Goal: Task Accomplishment & Management: Use online tool/utility

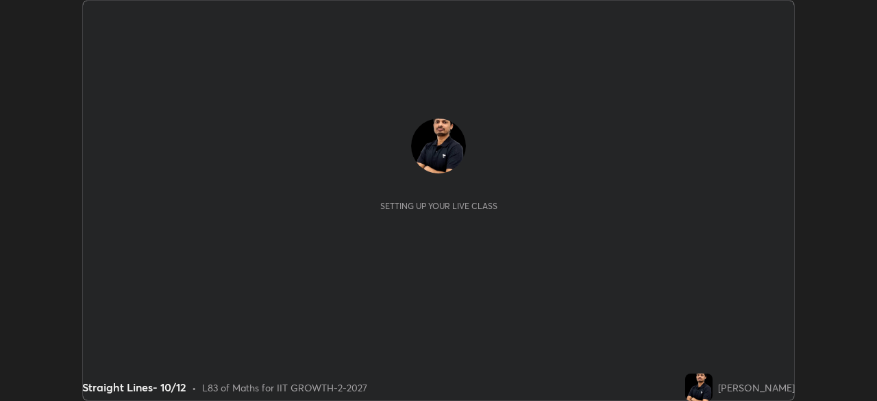
scroll to position [401, 876]
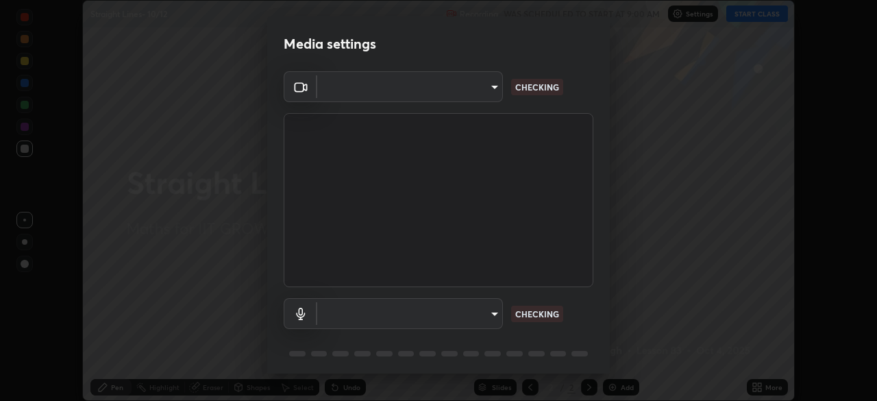
click at [473, 94] on body "Erase all Straight Lines- 10/12 Recording WAS SCHEDULED TO START AT 9:00 AM Set…" at bounding box center [438, 200] width 877 height 401
click at [466, 92] on div at bounding box center [438, 200] width 877 height 401
type input "8af73e8d16ef8e3bb7c62716022b9fe157133e9521606ce818031bd72dda2f9e"
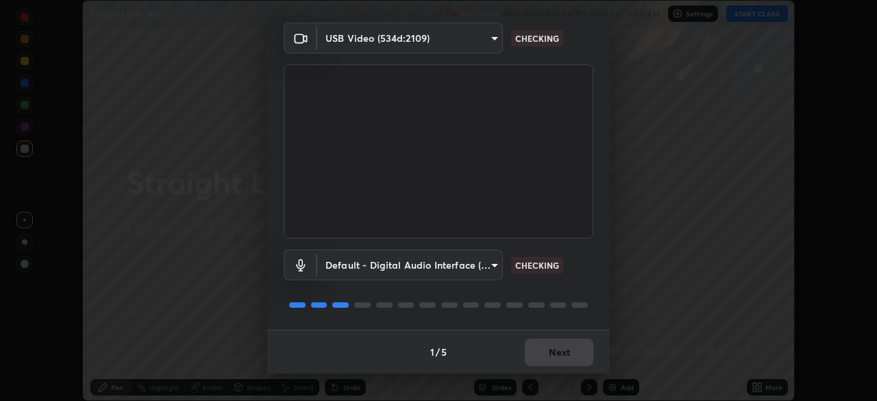
click at [469, 269] on body "Erase all Straight Lines- 10/12 Recording WAS SCHEDULED TO START AT 9:00 AM Set…" at bounding box center [438, 200] width 877 height 401
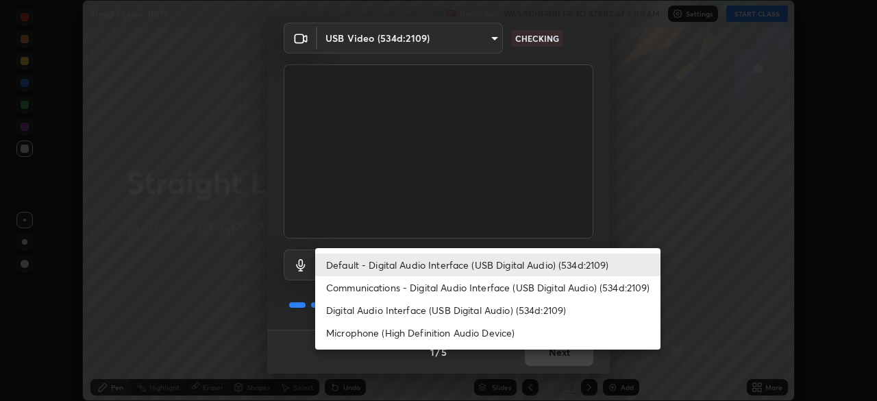
click at [438, 309] on li "Digital Audio Interface (USB Digital Audio) (534d:2109)" at bounding box center [487, 310] width 345 height 23
type input "db0d7c9beb13b4e78125a01b2d6a1ec26d905c86c3f77846953810cd6e9daa18"
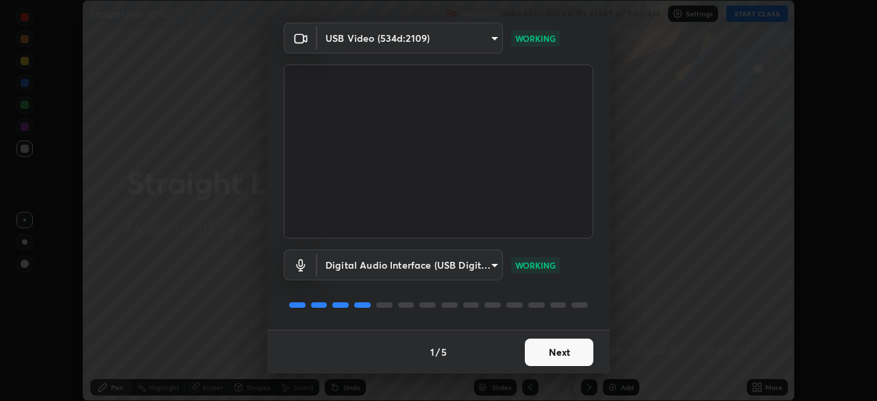
click at [551, 353] on button "Next" at bounding box center [559, 351] width 69 height 27
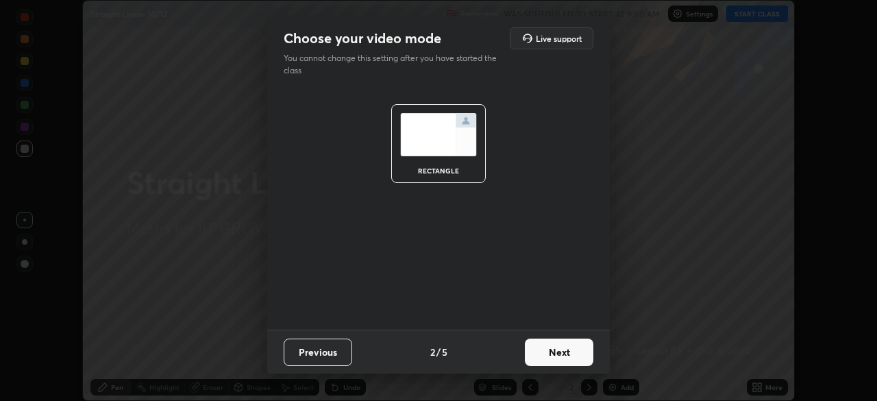
scroll to position [0, 0]
click at [567, 358] on button "Next" at bounding box center [559, 351] width 69 height 27
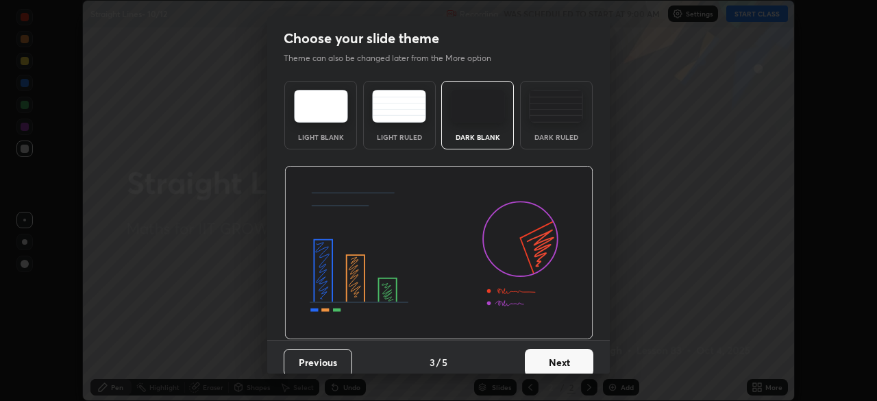
click at [577, 359] on button "Next" at bounding box center [559, 362] width 69 height 27
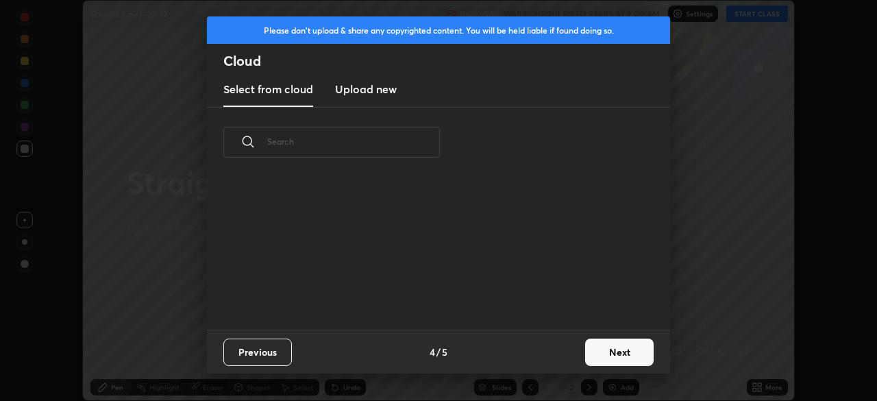
click at [588, 361] on button "Next" at bounding box center [619, 351] width 69 height 27
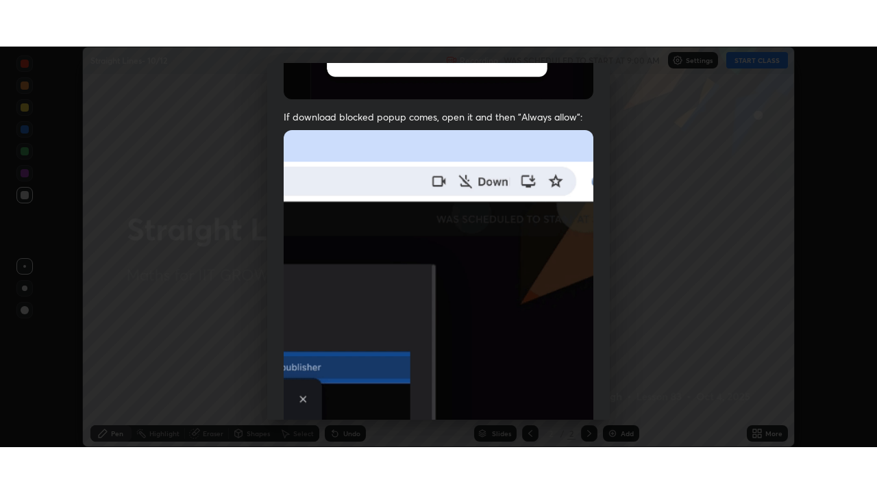
scroll to position [328, 0]
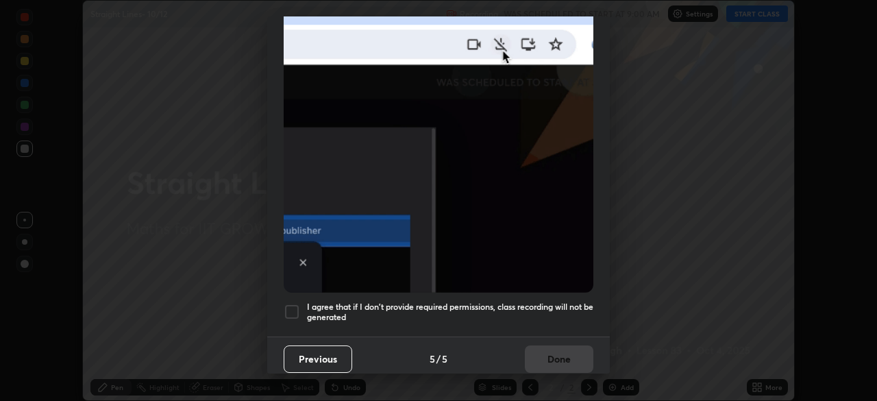
click at [306, 307] on div "I agree that if I don't provide required permissions, class recording will not …" at bounding box center [439, 311] width 310 height 16
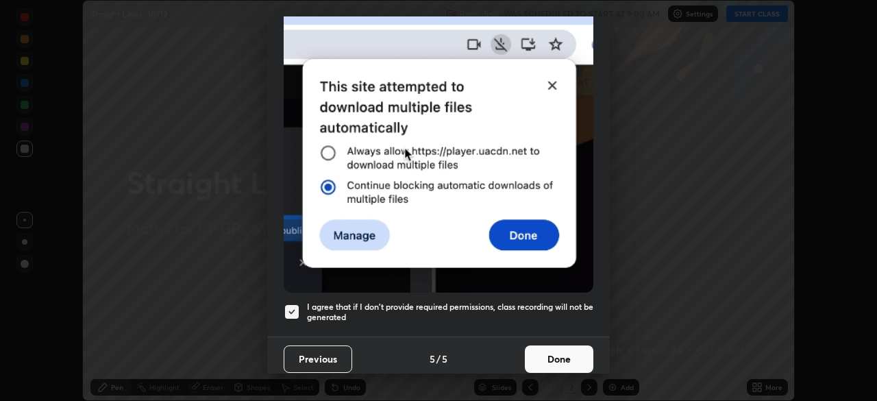
click at [540, 350] on button "Done" at bounding box center [559, 358] width 69 height 27
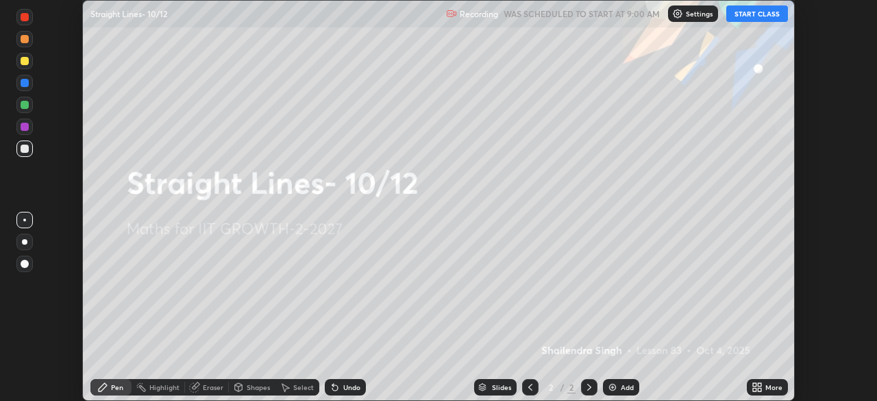
click at [763, 386] on div "More" at bounding box center [767, 387] width 41 height 16
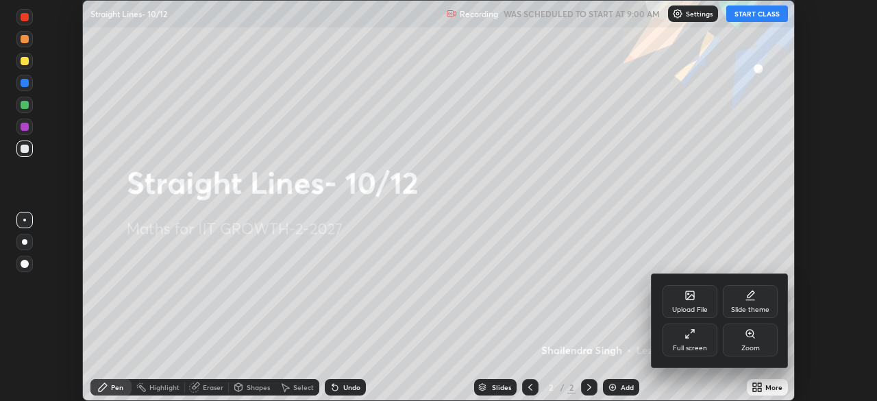
click at [694, 349] on div "Full screen" at bounding box center [690, 348] width 34 height 7
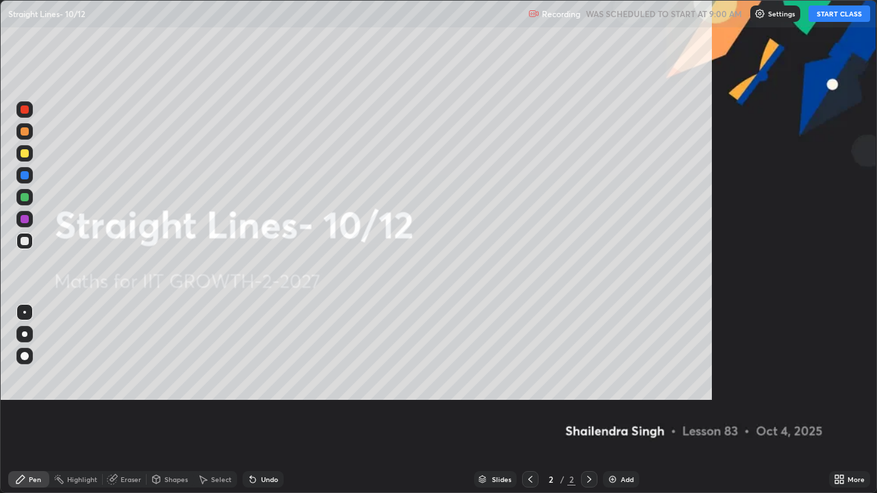
scroll to position [493, 877]
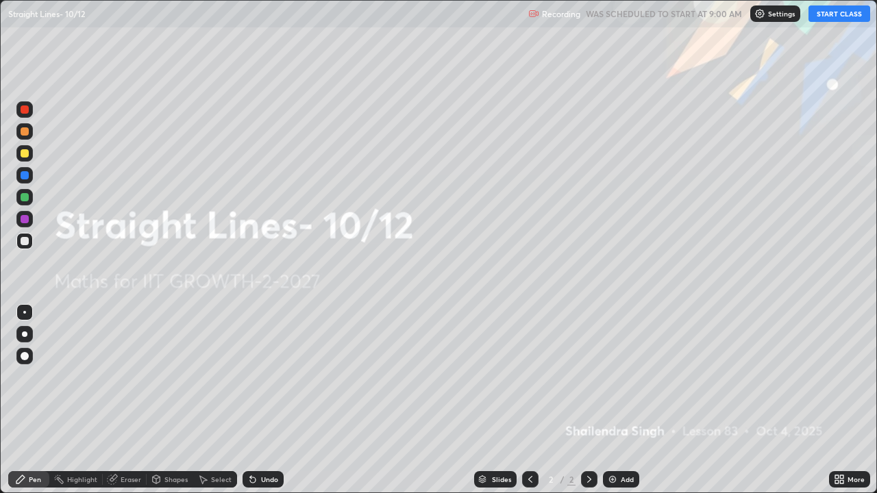
click at [830, 13] on button "START CLASS" at bounding box center [839, 13] width 62 height 16
click at [769, 16] on p "Settings" at bounding box center [781, 13] width 27 height 7
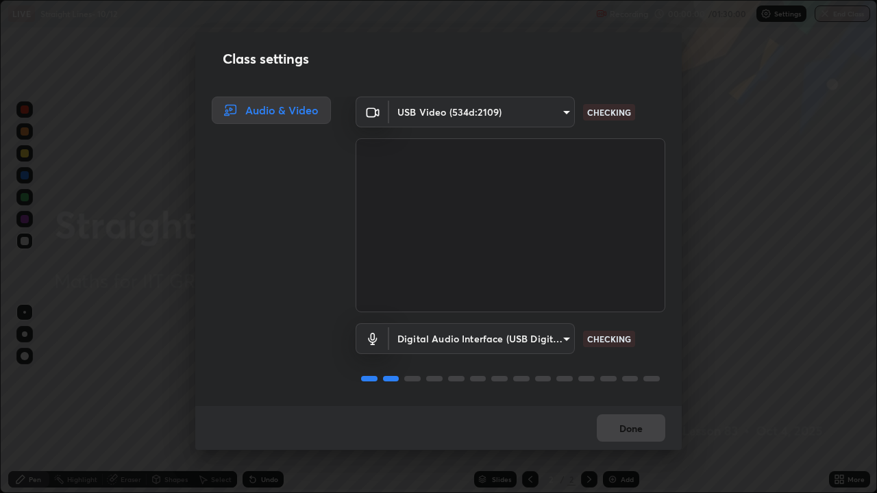
scroll to position [1, 0]
click at [632, 400] on button "Done" at bounding box center [631, 427] width 69 height 27
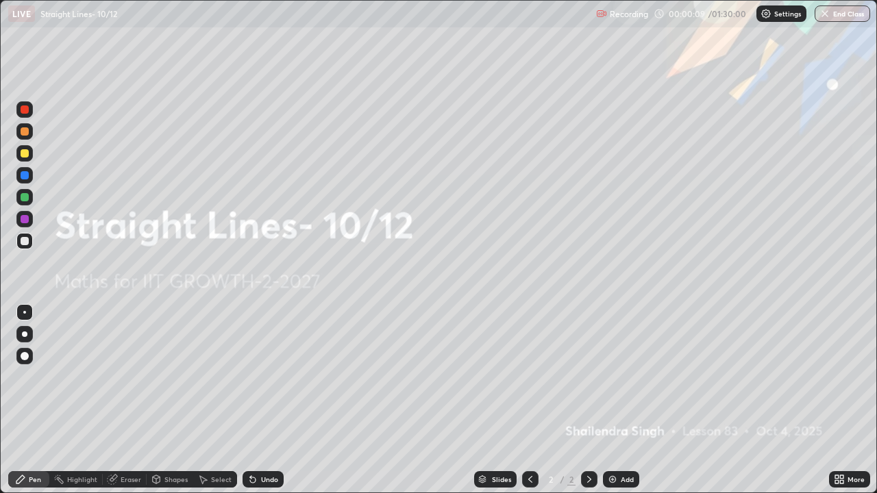
click at [841, 400] on icon at bounding box center [841, 476] width 3 height 3
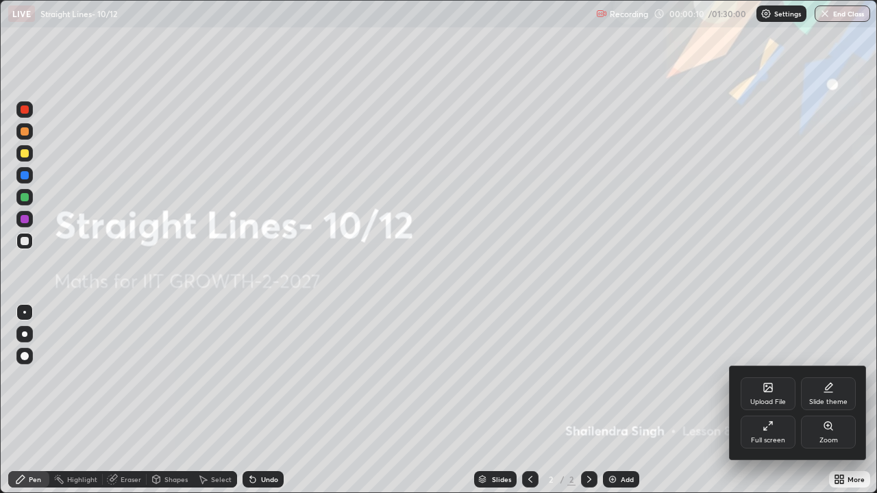
click at [768, 399] on div "Upload File" at bounding box center [768, 402] width 36 height 7
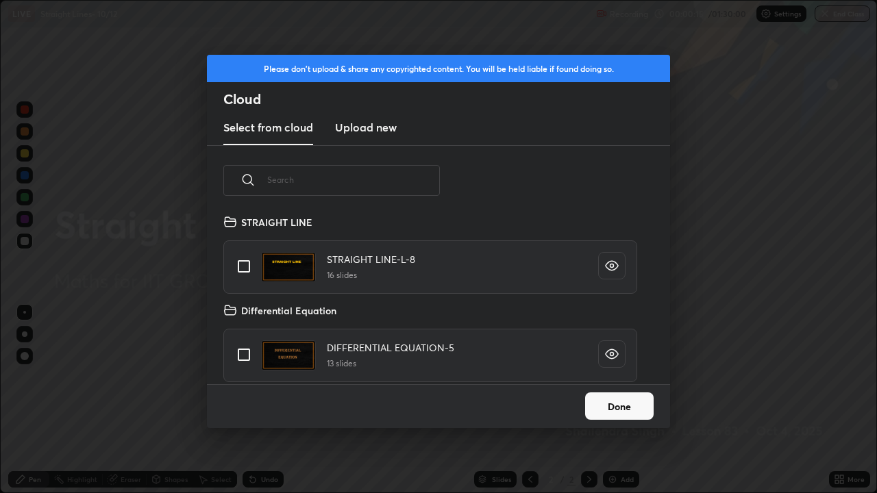
scroll to position [154, 0]
click at [244, 262] on input "grid" at bounding box center [243, 264] width 29 height 29
checkbox input "true"
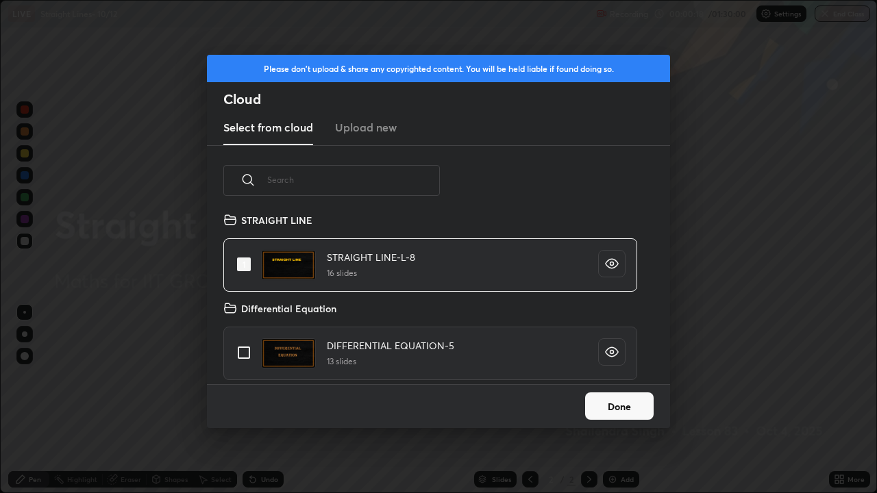
click at [616, 400] on button "Done" at bounding box center [619, 406] width 69 height 27
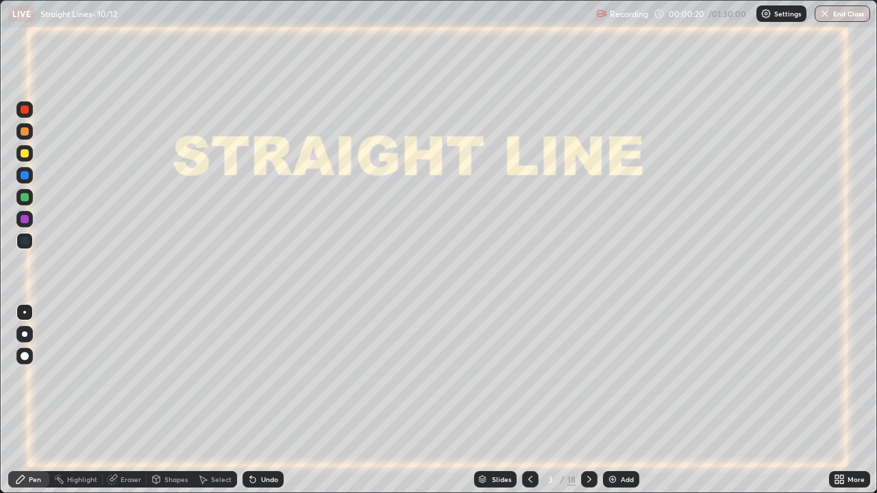
click at [495, 400] on div "Slides" at bounding box center [501, 479] width 19 height 7
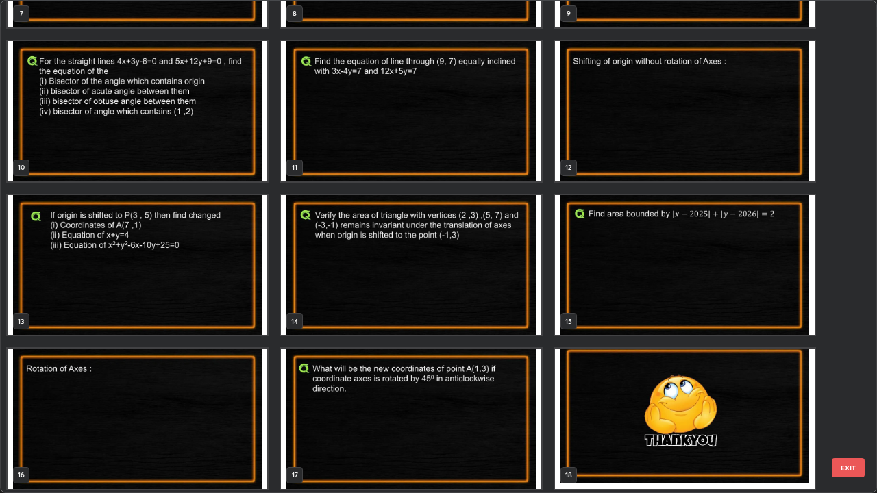
scroll to position [431, 0]
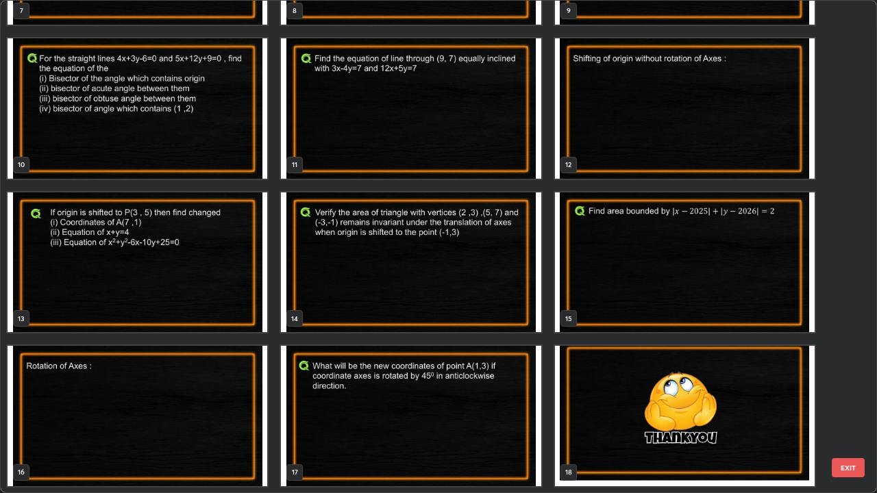
click at [192, 400] on img "grid" at bounding box center [138, 416] width 260 height 140
click at [194, 396] on img "grid" at bounding box center [138, 416] width 260 height 140
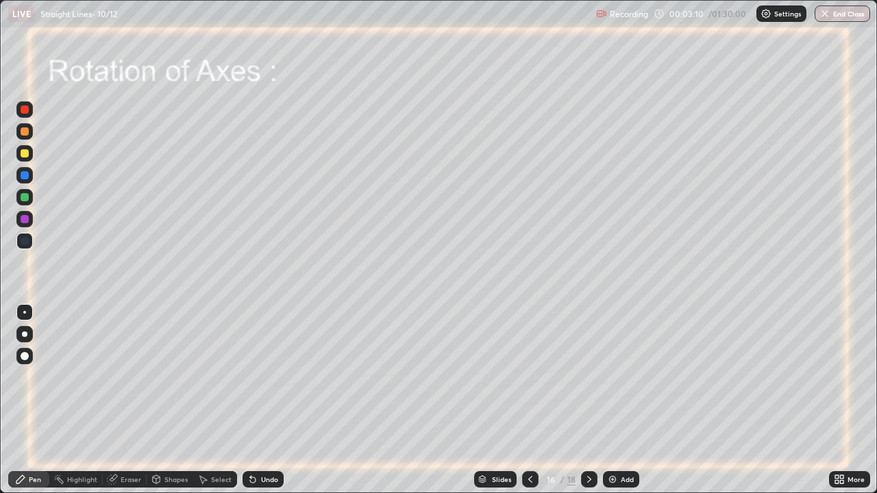
click at [25, 153] on div at bounding box center [25, 153] width 8 height 8
click at [27, 197] on div at bounding box center [25, 197] width 8 height 8
click at [114, 400] on icon at bounding box center [112, 479] width 9 height 9
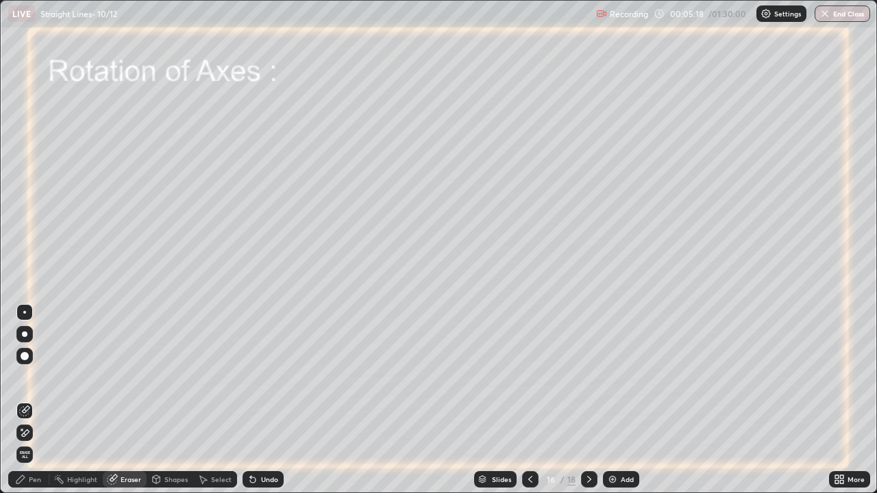
click at [29, 400] on div "Pen" at bounding box center [35, 479] width 12 height 7
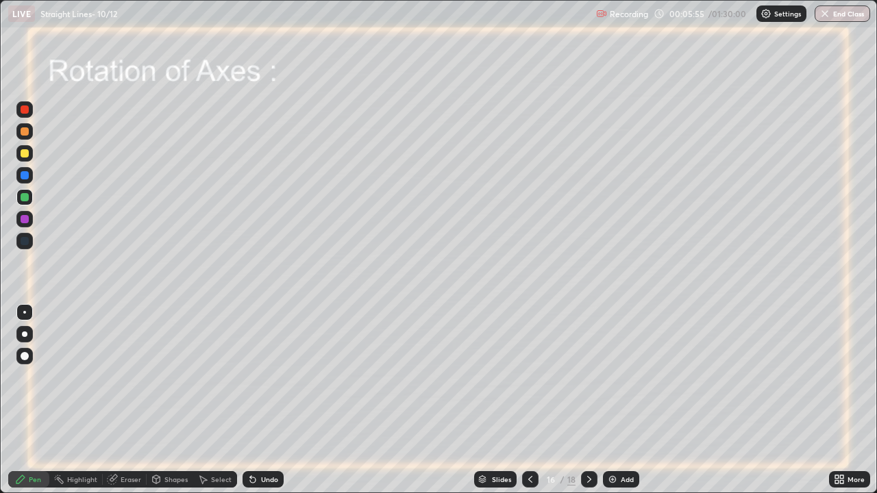
click at [112, 400] on icon at bounding box center [112, 479] width 11 height 11
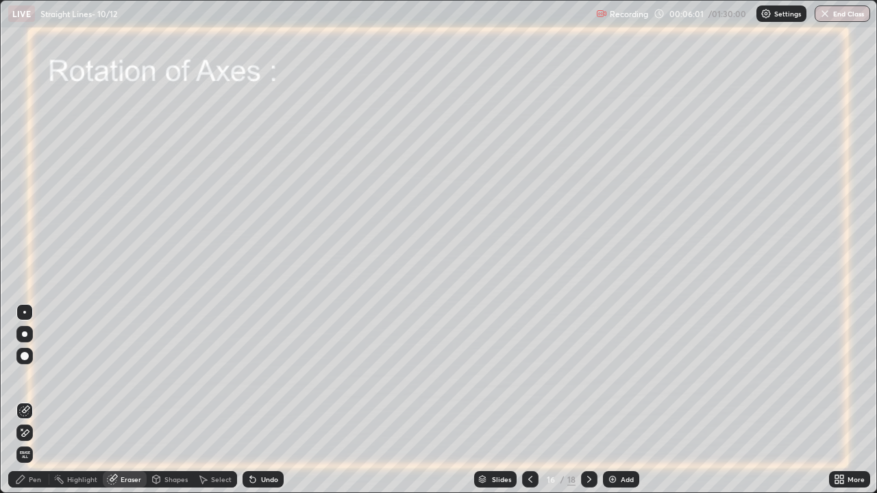
click at [31, 400] on div "Pen" at bounding box center [35, 479] width 12 height 7
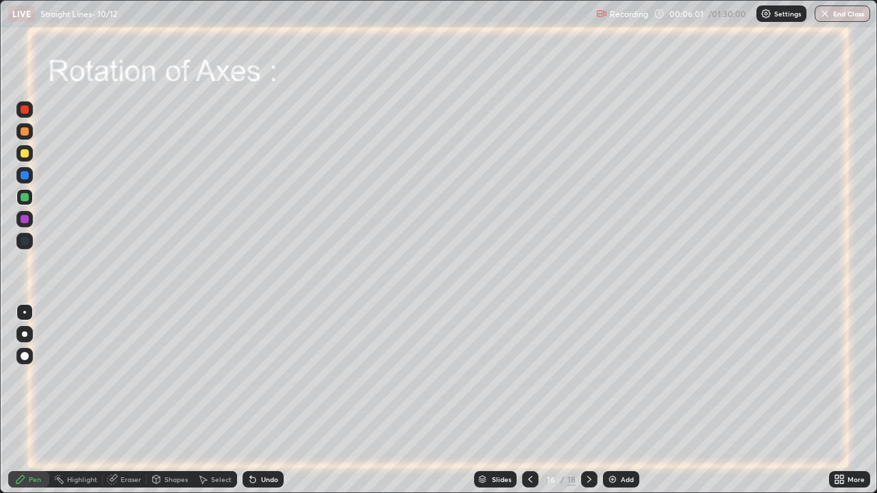
click at [26, 216] on div at bounding box center [25, 219] width 8 height 8
click at [27, 153] on div at bounding box center [25, 153] width 8 height 8
click at [32, 198] on div at bounding box center [24, 197] width 16 height 16
click at [27, 113] on div at bounding box center [25, 109] width 8 height 8
click at [588, 400] on icon at bounding box center [589, 479] width 11 height 11
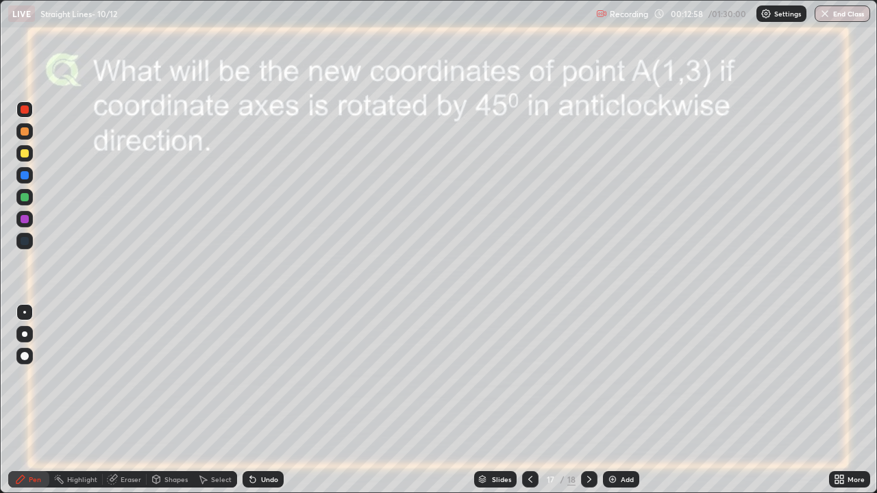
click at [529, 400] on icon at bounding box center [530, 479] width 11 height 11
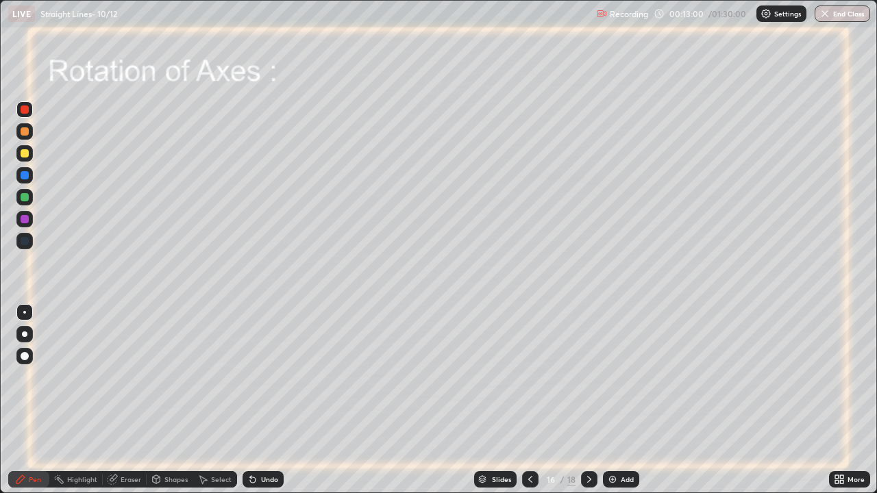
click at [210, 400] on div "Select" at bounding box center [215, 479] width 44 height 16
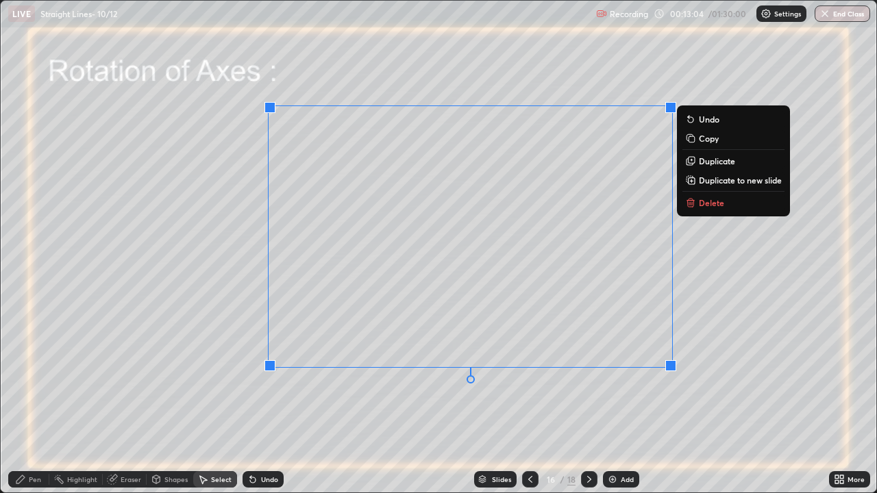
click at [688, 137] on icon at bounding box center [689, 137] width 6 height 6
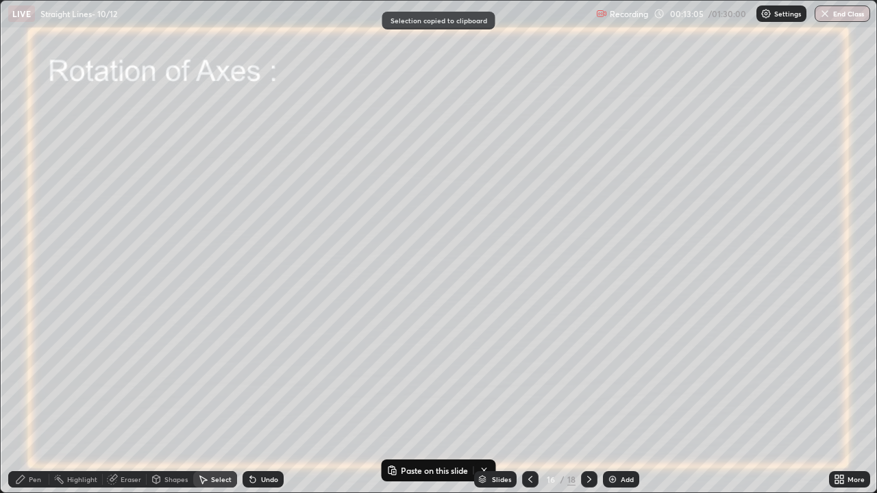
click at [588, 400] on icon at bounding box center [589, 479] width 4 height 7
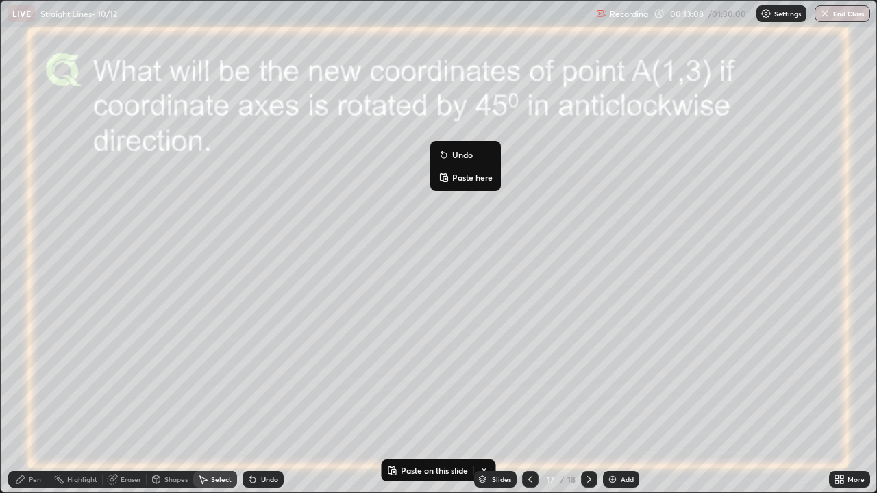
click at [447, 177] on rect at bounding box center [445, 178] width 4 height 5
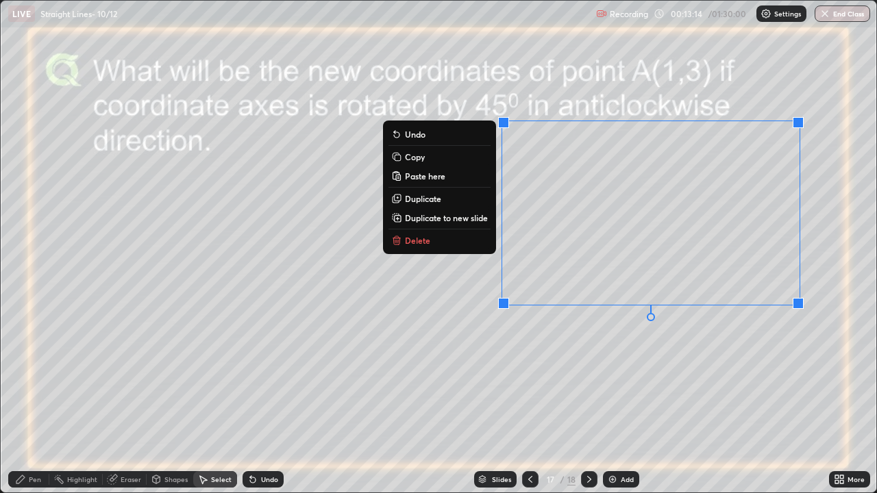
click at [478, 332] on div "0 ° Undo Copy Paste here Duplicate Duplicate to new slide Delete" at bounding box center [438, 247] width 875 height 492
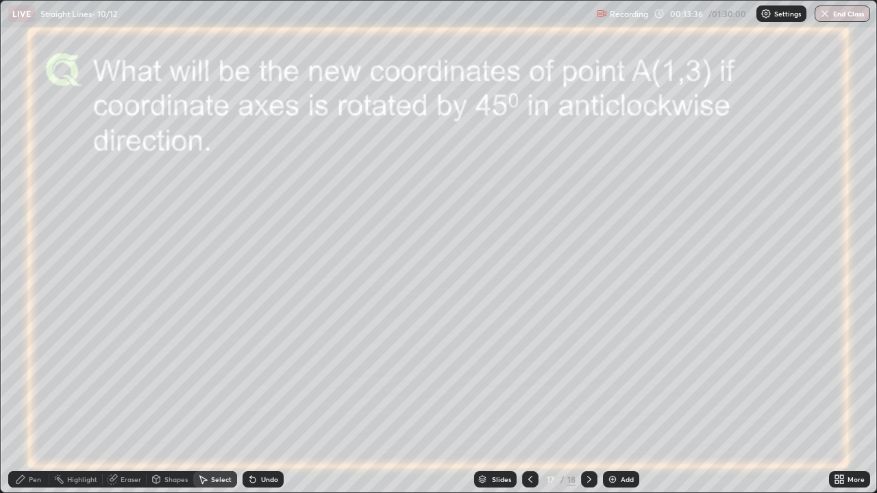
click at [26, 400] on icon at bounding box center [20, 479] width 11 height 11
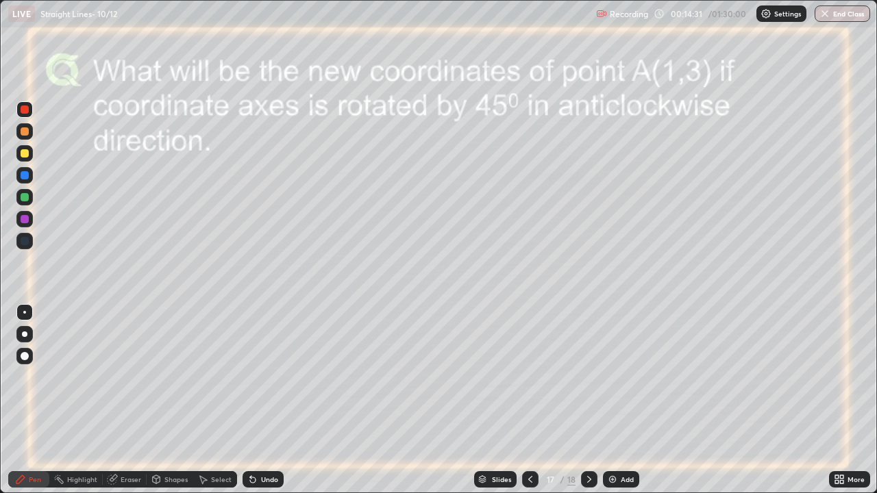
click at [250, 400] on icon at bounding box center [250, 476] width 1 height 1
click at [610, 400] on img at bounding box center [612, 479] width 11 height 11
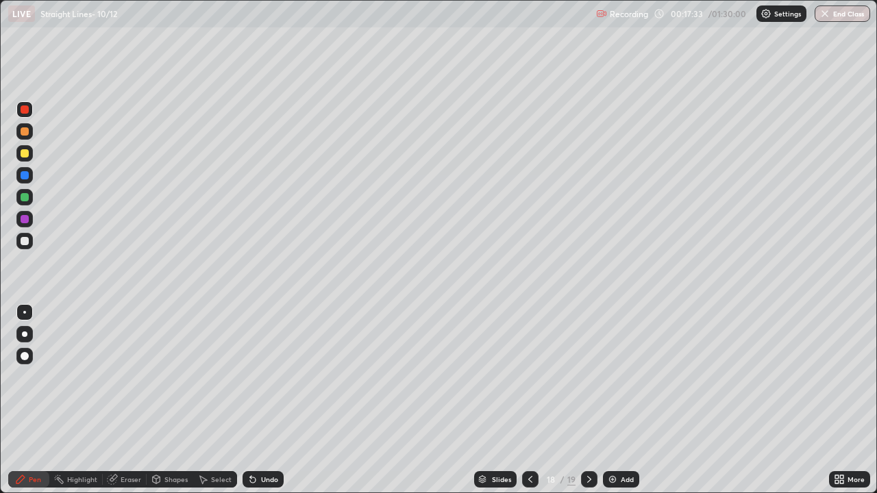
click at [27, 195] on div at bounding box center [25, 197] width 8 height 8
click at [263, 400] on div "Undo" at bounding box center [262, 479] width 41 height 16
click at [158, 400] on icon at bounding box center [157, 479] width 8 height 8
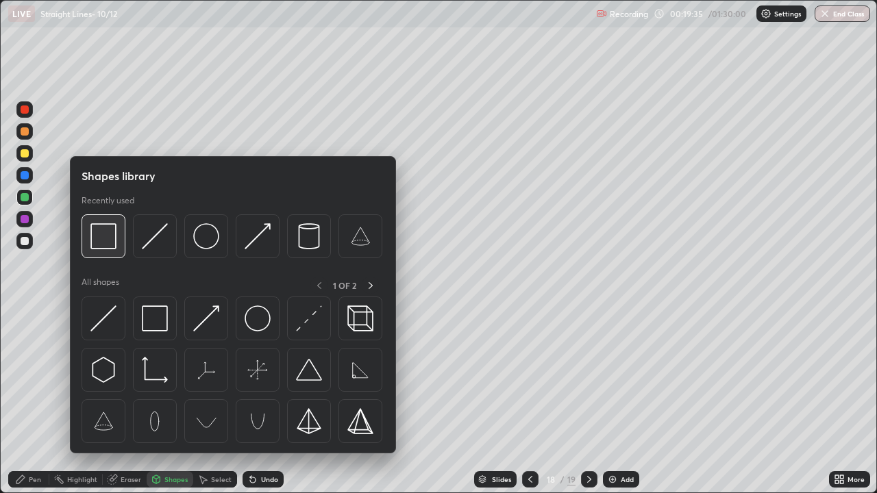
click at [105, 245] on img at bounding box center [103, 236] width 26 height 26
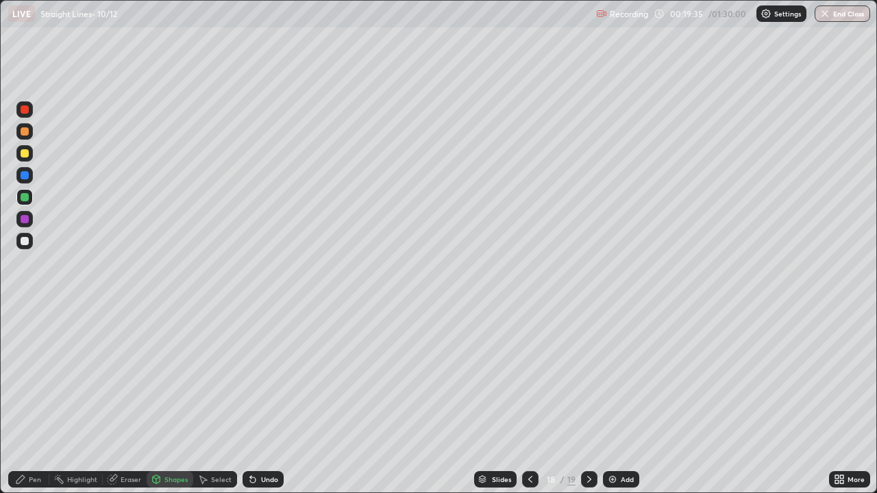
click at [25, 220] on div at bounding box center [25, 219] width 8 height 8
click at [25, 400] on icon at bounding box center [20, 479] width 11 height 11
click at [529, 400] on icon at bounding box center [530, 479] width 11 height 11
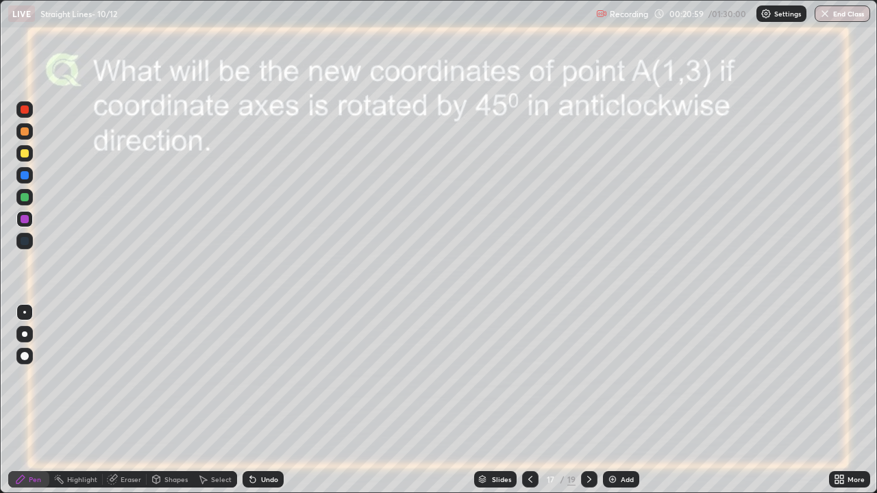
click at [587, 400] on icon at bounding box center [589, 479] width 11 height 11
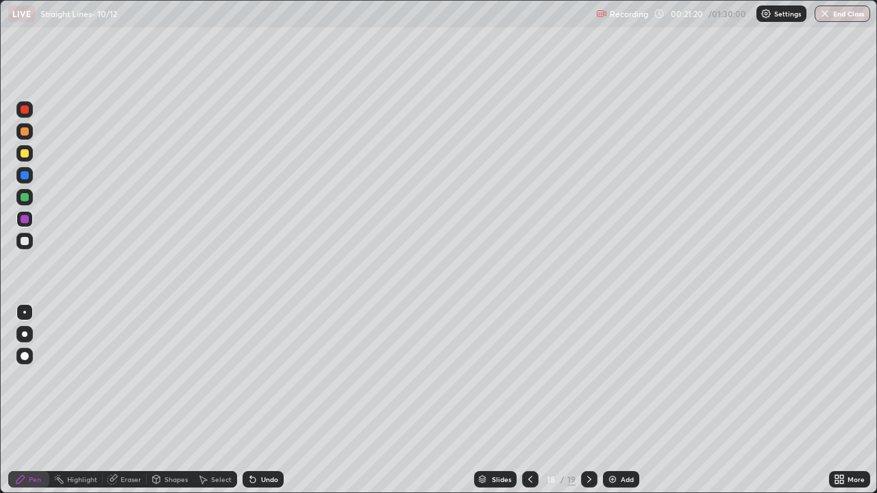
click at [30, 152] on div at bounding box center [24, 153] width 16 height 16
click at [22, 196] on div at bounding box center [25, 197] width 8 height 8
click at [25, 221] on div at bounding box center [25, 219] width 8 height 8
click at [258, 400] on div "Undo" at bounding box center [262, 479] width 41 height 16
click at [612, 400] on img at bounding box center [612, 479] width 11 height 11
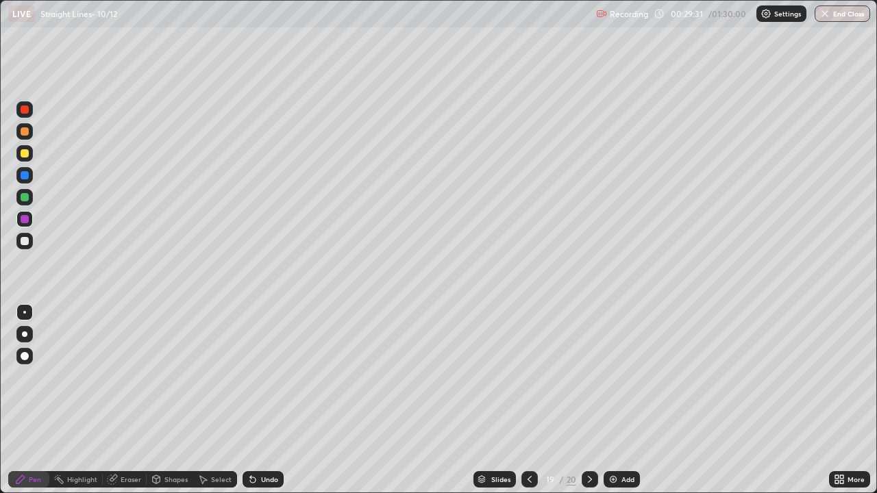
click at [527, 400] on icon at bounding box center [529, 479] width 11 height 11
click at [586, 400] on icon at bounding box center [589, 479] width 11 height 11
click at [526, 400] on icon at bounding box center [529, 479] width 11 height 11
click at [588, 400] on icon at bounding box center [589, 479] width 11 height 11
click at [527, 400] on icon at bounding box center [529, 479] width 4 height 7
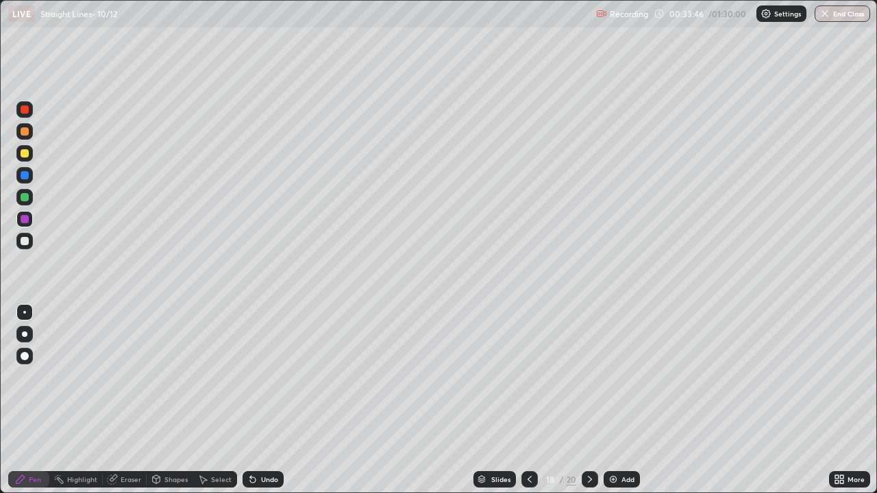
click at [587, 400] on icon at bounding box center [589, 479] width 11 height 11
click at [612, 400] on img at bounding box center [613, 479] width 11 height 11
click at [25, 153] on div at bounding box center [25, 153] width 8 height 8
click at [24, 238] on div at bounding box center [25, 241] width 8 height 8
click at [22, 171] on div at bounding box center [25, 175] width 8 height 8
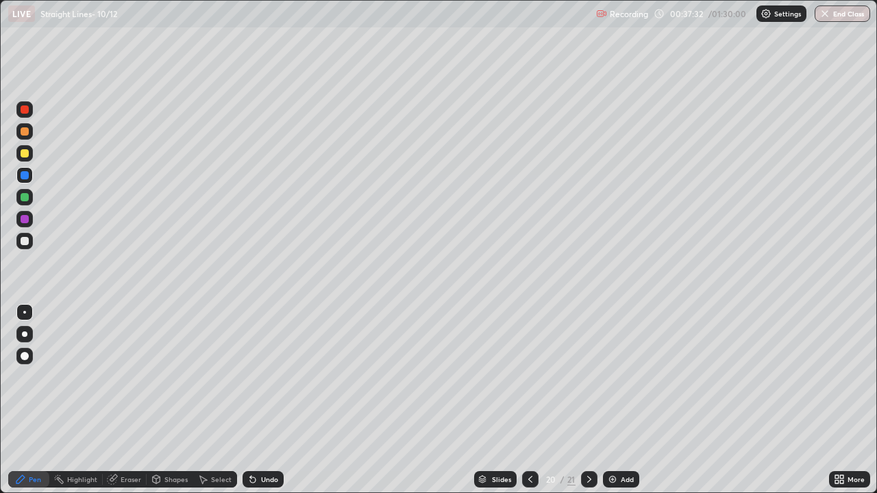
click at [250, 400] on icon at bounding box center [250, 476] width 1 height 1
click at [253, 400] on icon at bounding box center [252, 479] width 5 height 5
click at [22, 110] on div at bounding box center [25, 109] width 8 height 8
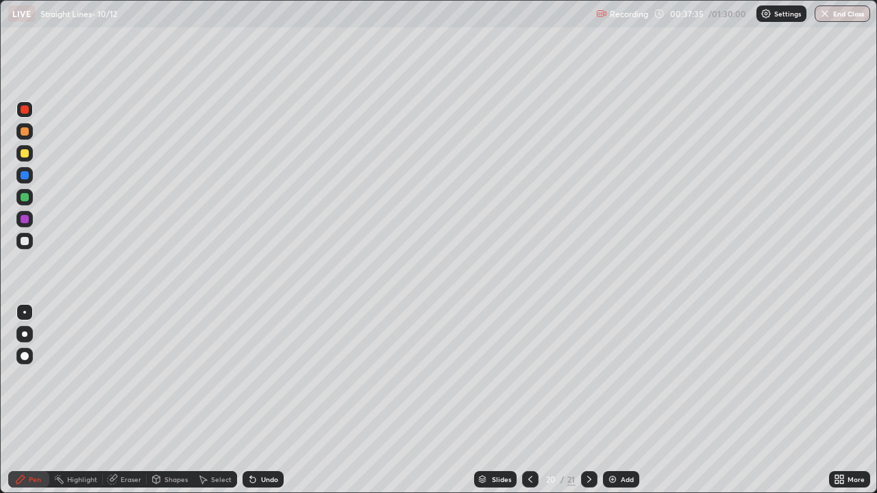
click at [26, 131] on div at bounding box center [25, 131] width 8 height 8
click at [25, 201] on div at bounding box center [25, 197] width 8 height 8
click at [611, 400] on img at bounding box center [612, 479] width 11 height 11
click at [26, 151] on div at bounding box center [25, 153] width 8 height 8
click at [25, 243] on div at bounding box center [25, 241] width 8 height 8
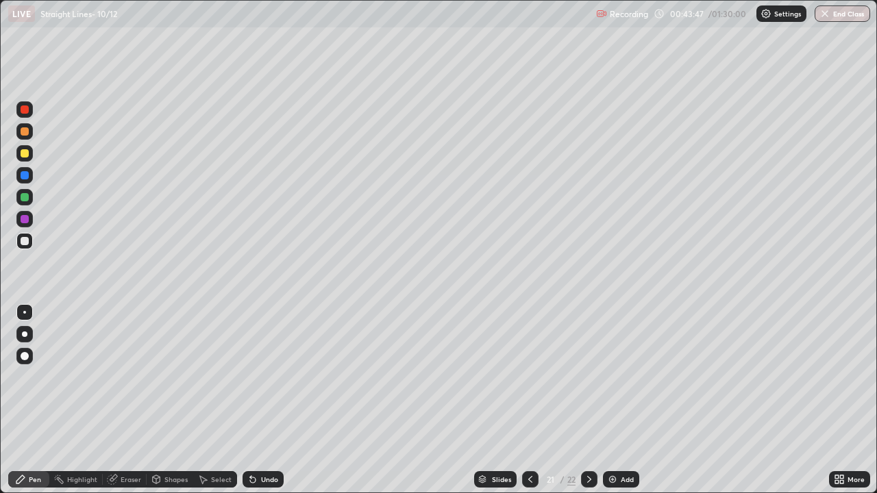
click at [25, 151] on div at bounding box center [25, 153] width 8 height 8
click at [25, 110] on div at bounding box center [25, 109] width 8 height 8
click at [614, 400] on img at bounding box center [612, 479] width 11 height 11
click at [25, 242] on div at bounding box center [25, 241] width 8 height 8
click at [24, 153] on div at bounding box center [25, 153] width 8 height 8
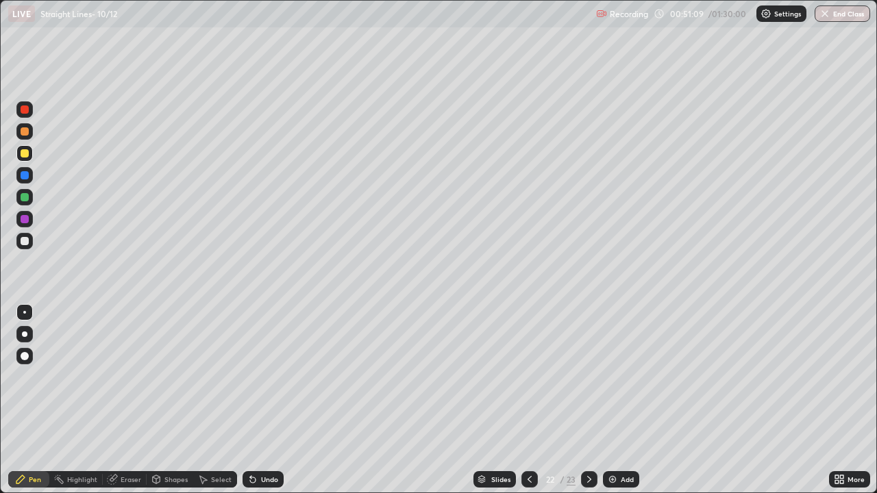
click at [611, 400] on img at bounding box center [612, 479] width 11 height 11
click at [261, 400] on div "Undo" at bounding box center [269, 479] width 17 height 7
click at [262, 400] on div "Undo" at bounding box center [269, 479] width 17 height 7
click at [255, 400] on icon at bounding box center [252, 479] width 11 height 11
click at [264, 400] on div "Undo" at bounding box center [269, 479] width 17 height 7
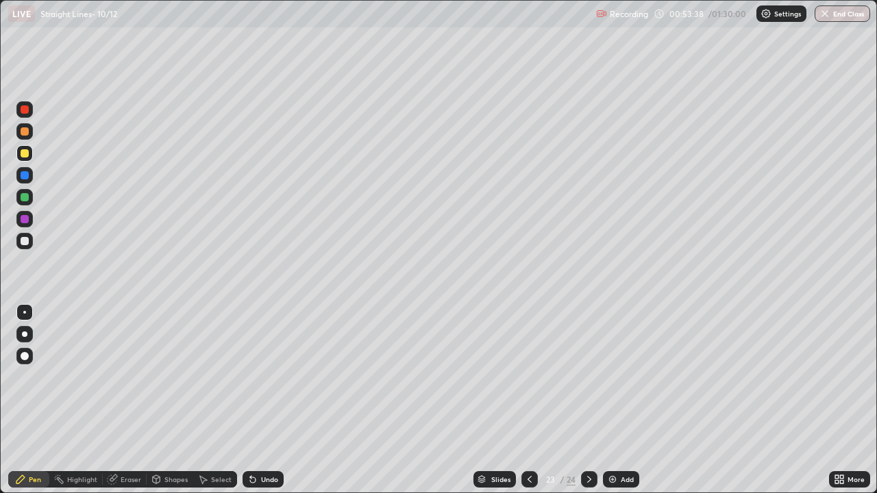
click at [24, 221] on div at bounding box center [25, 219] width 8 height 8
click at [251, 400] on icon at bounding box center [252, 479] width 5 height 5
click at [131, 400] on div "Eraser" at bounding box center [131, 479] width 21 height 7
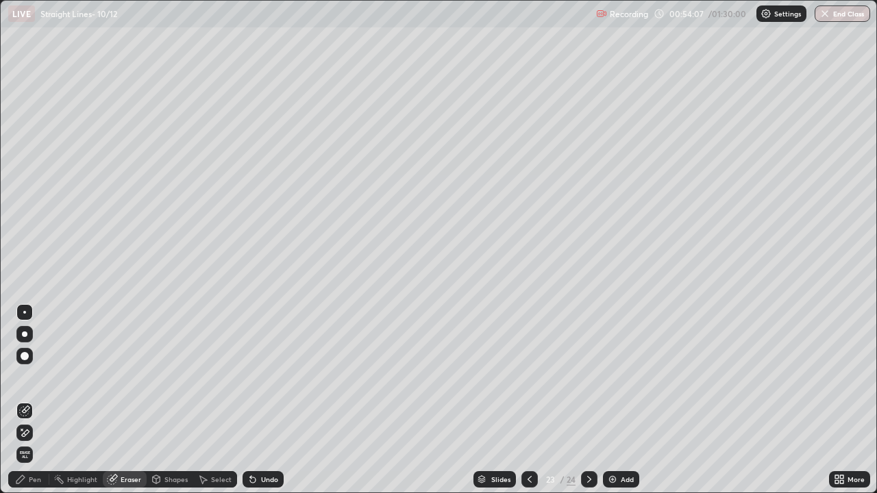
click at [30, 400] on div "Pen" at bounding box center [35, 479] width 12 height 7
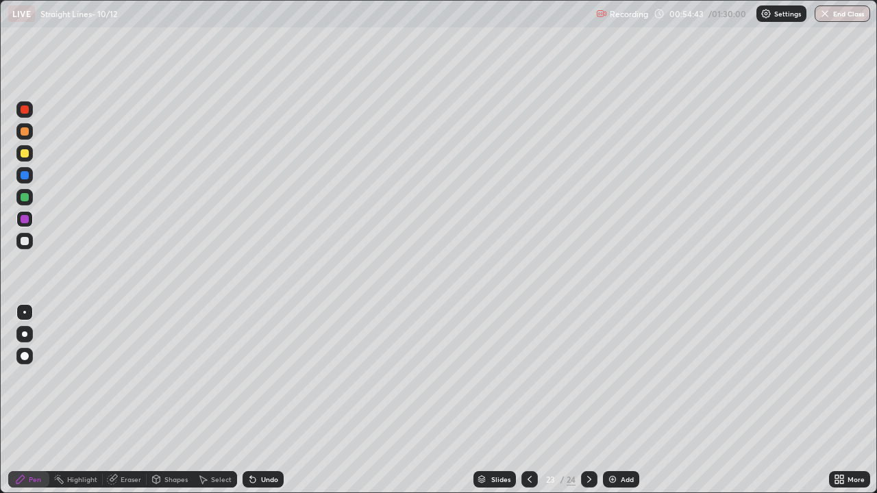
click at [26, 153] on div at bounding box center [25, 153] width 8 height 8
click at [614, 400] on img at bounding box center [612, 479] width 11 height 11
click at [23, 175] on div at bounding box center [25, 175] width 8 height 8
click at [25, 153] on div at bounding box center [25, 153] width 8 height 8
click at [24, 195] on div at bounding box center [25, 197] width 8 height 8
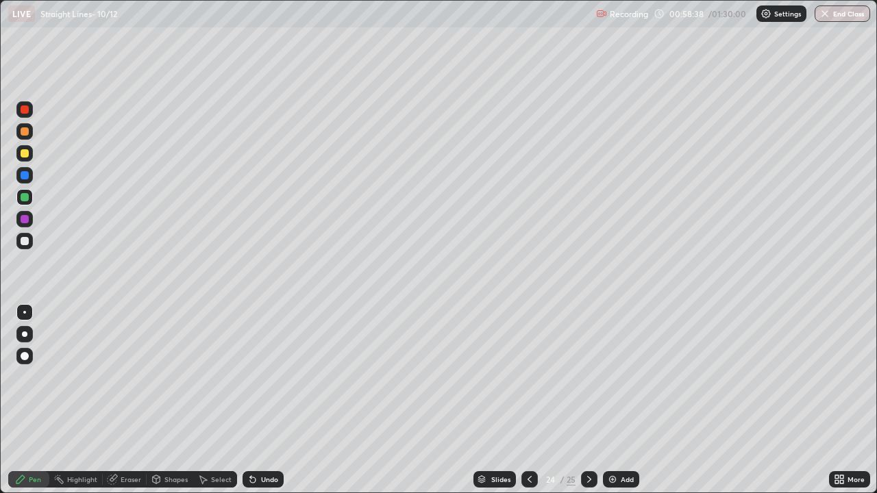
click at [264, 400] on div "Undo" at bounding box center [269, 479] width 17 height 7
click at [269, 400] on div "Undo" at bounding box center [269, 479] width 17 height 7
click at [263, 400] on div "Undo" at bounding box center [262, 479] width 41 height 16
click at [260, 400] on div "Undo" at bounding box center [262, 479] width 41 height 16
click at [256, 400] on icon at bounding box center [252, 479] width 11 height 11
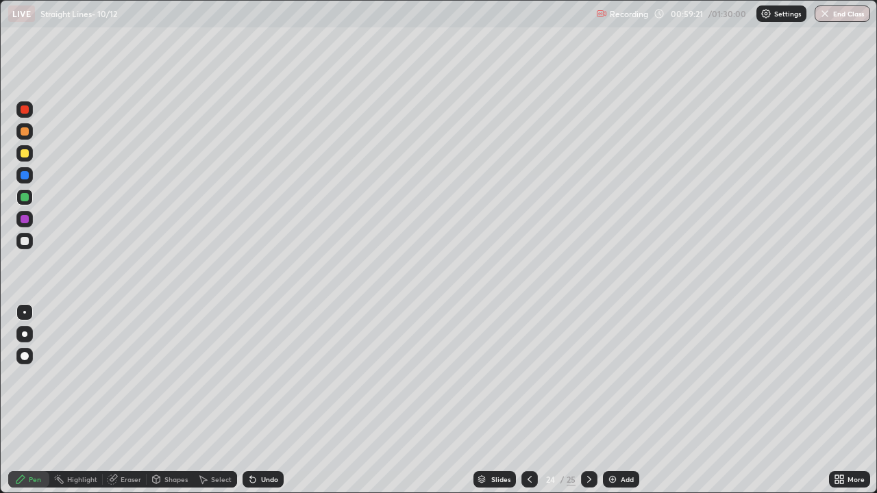
click at [23, 219] on div at bounding box center [25, 219] width 8 height 8
click at [608, 400] on img at bounding box center [612, 479] width 11 height 11
click at [23, 153] on div at bounding box center [25, 153] width 8 height 8
click at [268, 400] on div "Undo" at bounding box center [269, 479] width 17 height 7
click at [271, 400] on div "Undo" at bounding box center [269, 479] width 17 height 7
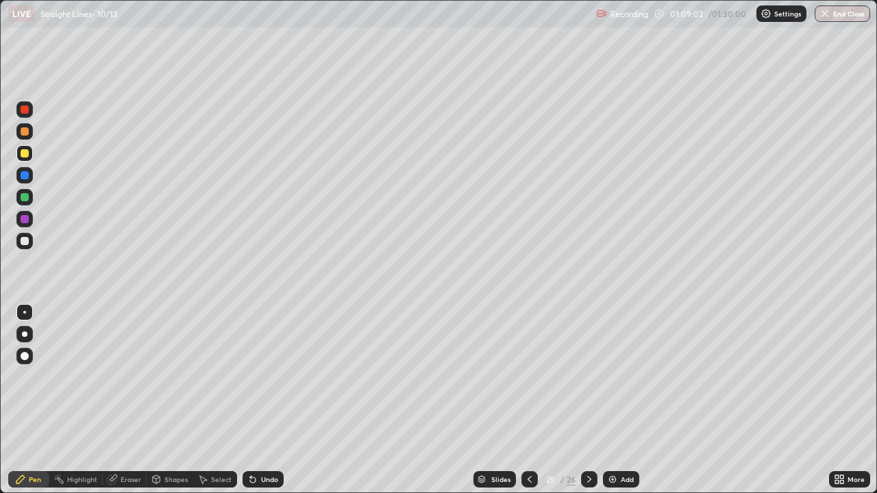
click at [274, 400] on div "Undo" at bounding box center [269, 479] width 17 height 7
click at [132, 400] on div "Eraser" at bounding box center [131, 479] width 21 height 7
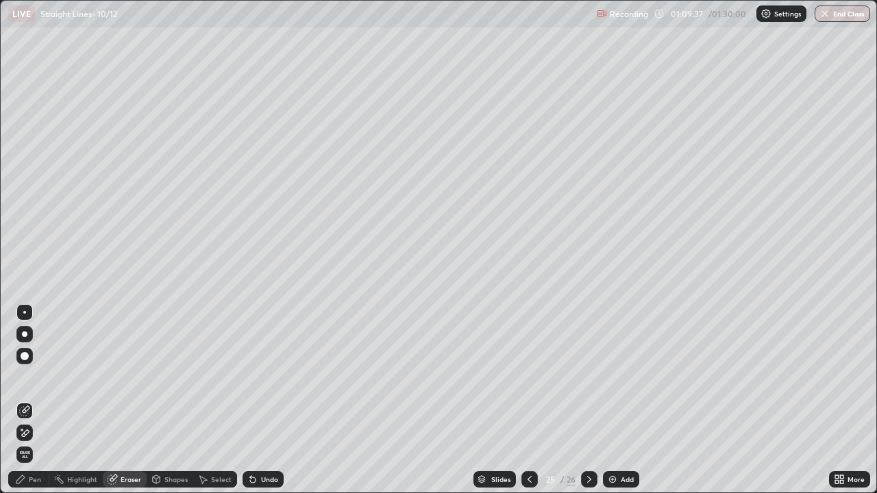
click at [33, 400] on div "Pen" at bounding box center [35, 479] width 12 height 7
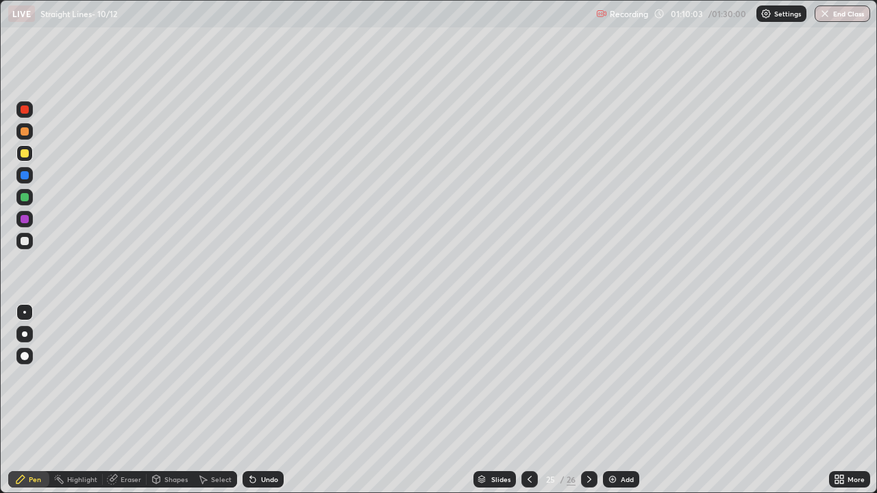
click at [529, 400] on icon at bounding box center [529, 479] width 11 height 11
click at [528, 400] on icon at bounding box center [529, 479] width 11 height 11
click at [527, 400] on icon at bounding box center [529, 479] width 11 height 11
click at [528, 400] on icon at bounding box center [529, 479] width 11 height 11
click at [588, 400] on icon at bounding box center [589, 479] width 11 height 11
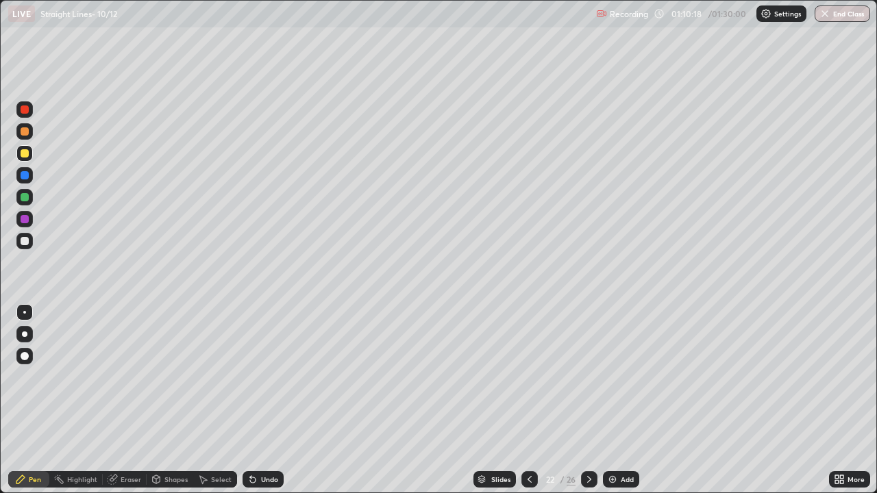
click at [588, 400] on icon at bounding box center [589, 479] width 11 height 11
click at [585, 400] on div at bounding box center [589, 479] width 16 height 16
click at [589, 400] on div at bounding box center [589, 479] width 16 height 16
click at [25, 220] on div at bounding box center [25, 219] width 8 height 8
click at [612, 400] on img at bounding box center [612, 479] width 11 height 11
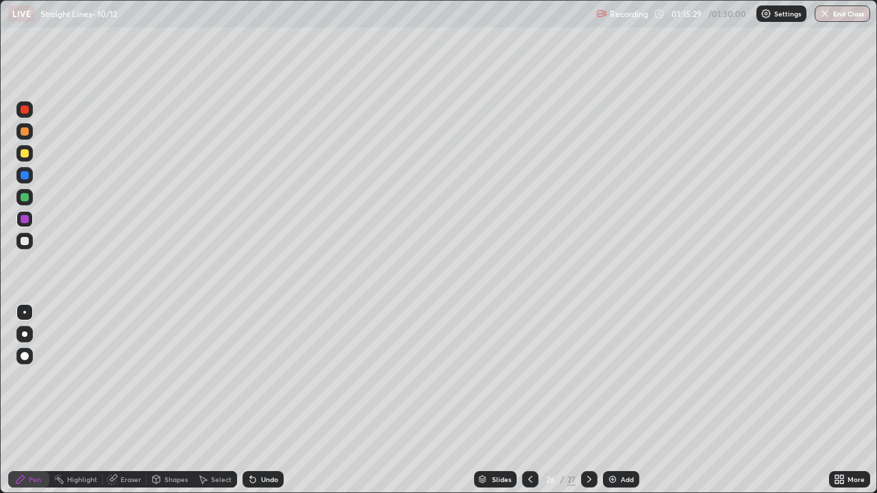
click at [529, 400] on icon at bounding box center [530, 479] width 11 height 11
click at [586, 400] on icon at bounding box center [589, 479] width 11 height 11
click at [528, 400] on icon at bounding box center [530, 479] width 11 height 11
click at [587, 400] on icon at bounding box center [589, 479] width 4 height 7
click at [528, 400] on icon at bounding box center [530, 479] width 11 height 11
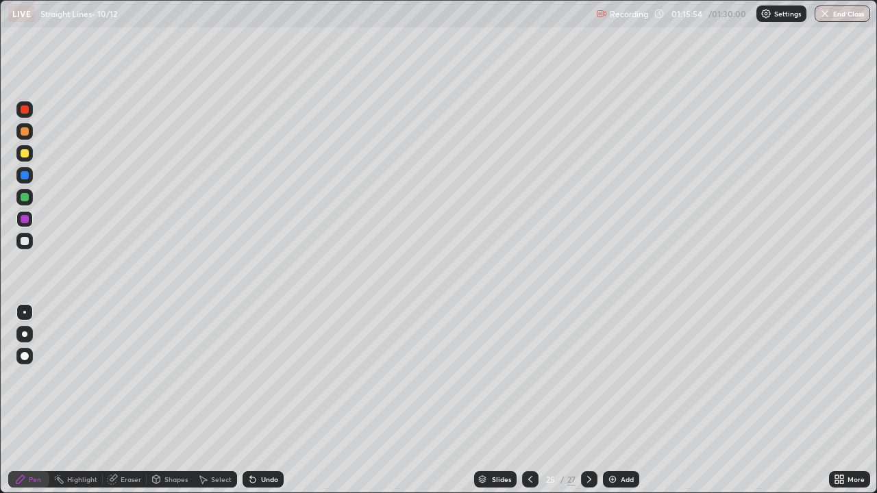
click at [528, 400] on icon at bounding box center [530, 479] width 11 height 11
click at [522, 400] on div at bounding box center [530, 479] width 16 height 27
click at [523, 400] on div at bounding box center [530, 479] width 16 height 16
click at [588, 400] on icon at bounding box center [589, 479] width 11 height 11
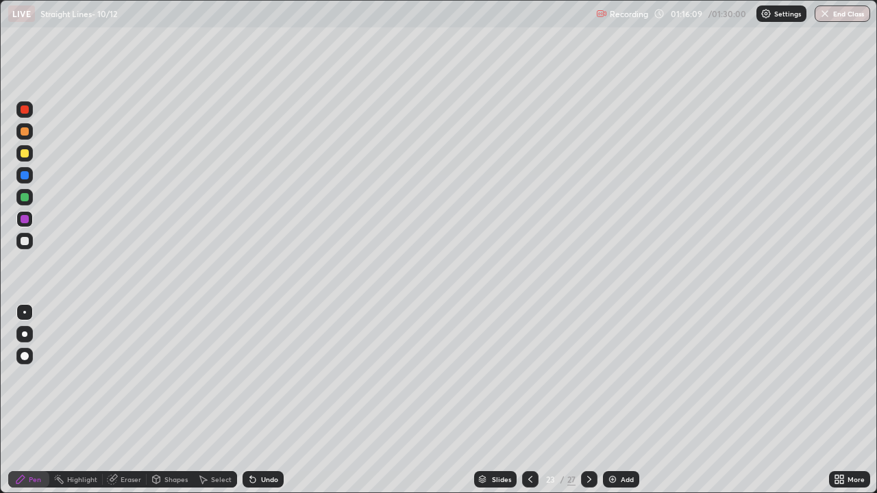
click at [586, 400] on icon at bounding box center [589, 479] width 11 height 11
click at [588, 400] on icon at bounding box center [589, 479] width 11 height 11
click at [613, 400] on img at bounding box center [612, 479] width 11 height 11
click at [527, 400] on icon at bounding box center [529, 479] width 11 height 11
click at [587, 400] on icon at bounding box center [589, 479] width 11 height 11
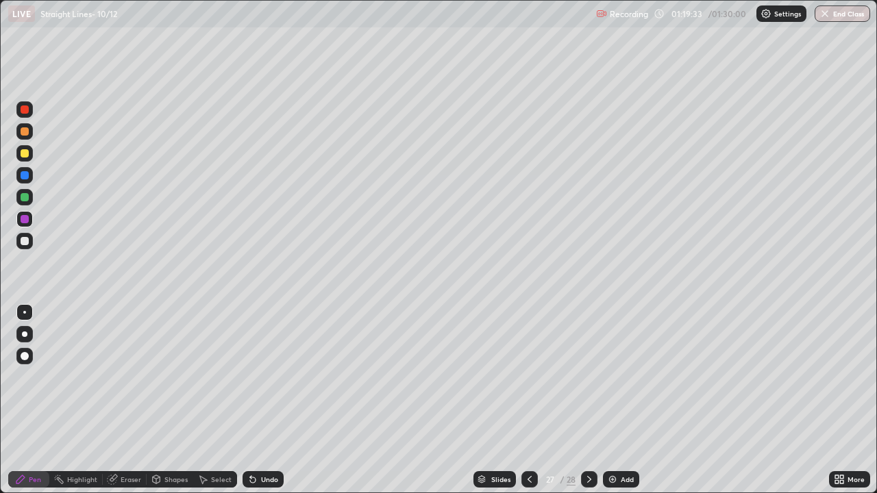
click at [530, 400] on icon at bounding box center [529, 479] width 11 height 11
click at [588, 400] on icon at bounding box center [589, 479] width 11 height 11
click at [841, 13] on button "End Class" at bounding box center [843, 13] width 54 height 16
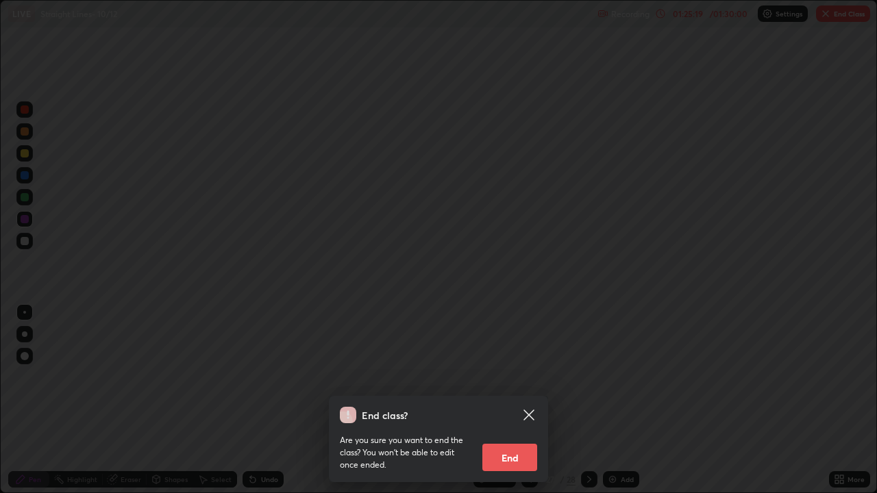
click at [515, 400] on button "End" at bounding box center [509, 457] width 55 height 27
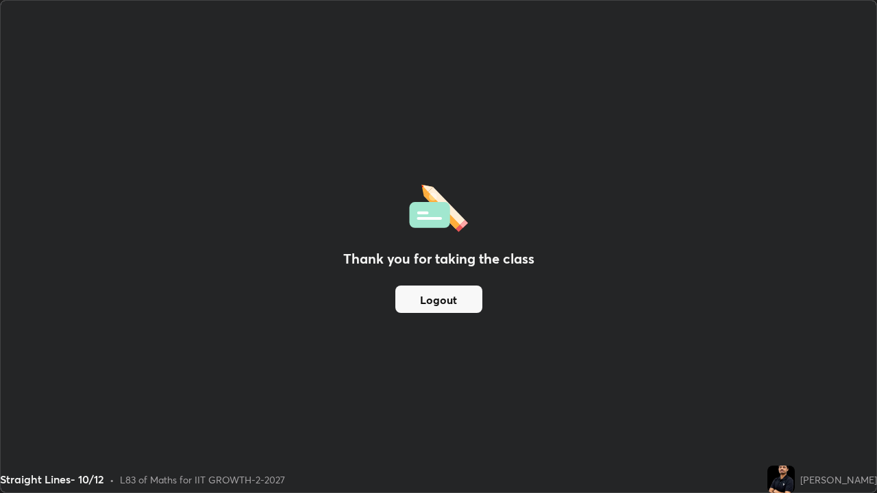
click at [453, 286] on button "Logout" at bounding box center [438, 299] width 87 height 27
